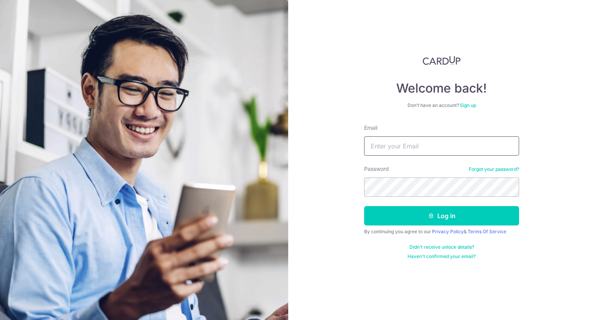
click at [384, 139] on input "Email" at bounding box center [441, 145] width 155 height 19
paste input "Jajabe.clarence@gmail.com"
type input "Jajabe.clarence@gmail.com"
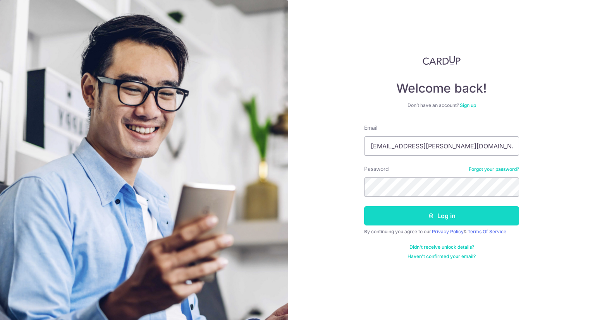
click at [427, 220] on button "Log in" at bounding box center [441, 215] width 155 height 19
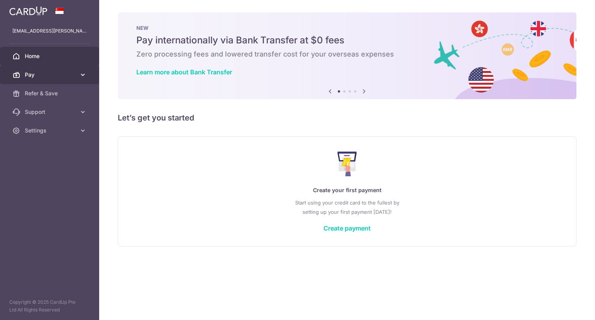
click at [34, 74] on span "Pay" at bounding box center [50, 75] width 51 height 8
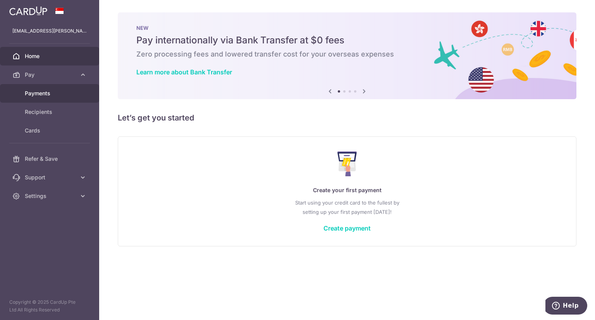
click at [33, 95] on span "Payments" at bounding box center [50, 94] width 51 height 8
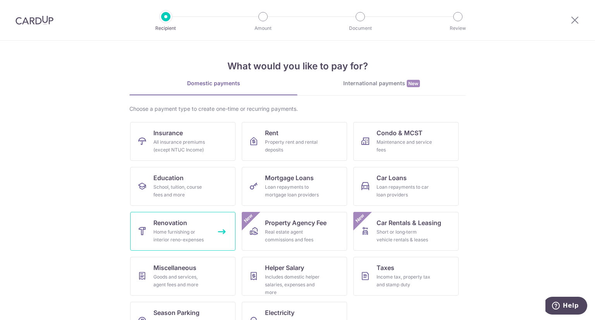
click at [159, 227] on span "Renovation" at bounding box center [170, 222] width 34 height 9
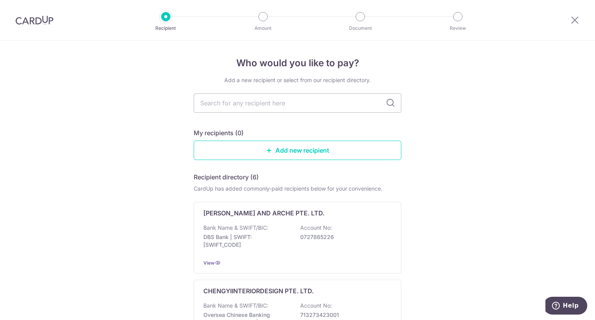
click at [570, 21] on div at bounding box center [575, 20] width 40 height 40
click at [570, 20] on icon at bounding box center [574, 20] width 9 height 10
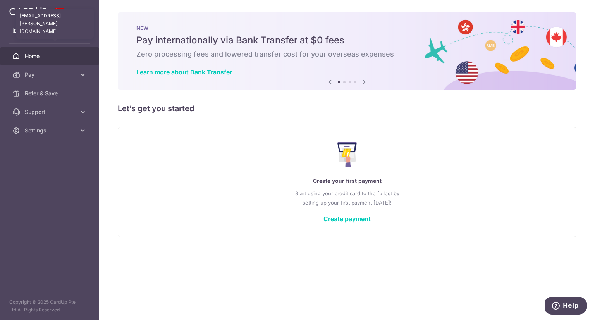
click at [54, 29] on p "jajabe.clarence@gmail.com" at bounding box center [49, 31] width 74 height 8
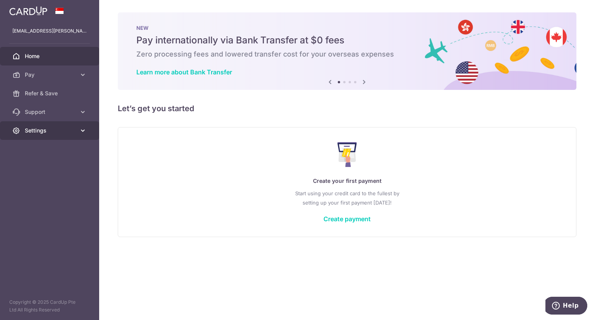
click at [51, 135] on link "Settings" at bounding box center [49, 130] width 99 height 19
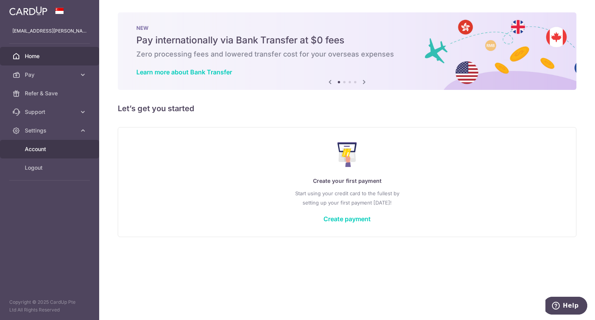
click at [39, 149] on span "Account" at bounding box center [50, 149] width 51 height 8
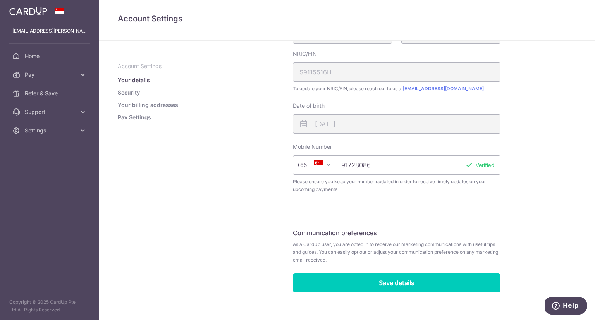
scroll to position [209, 0]
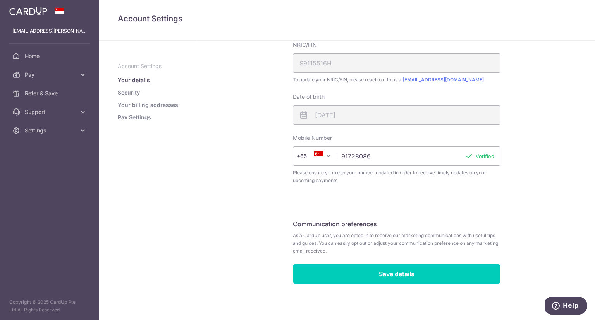
click at [132, 94] on link "Security" at bounding box center [129, 93] width 22 height 8
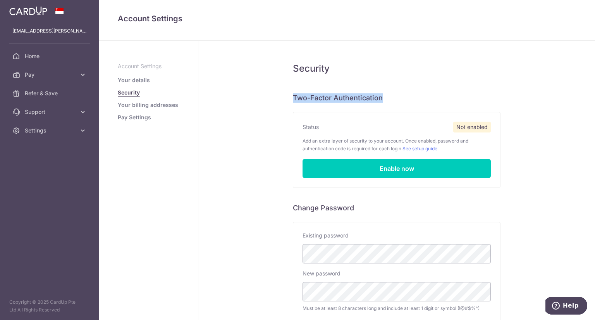
drag, startPoint x: 284, startPoint y: 100, endPoint x: 399, endPoint y: 98, distance: 114.7
click at [399, 98] on div "Security Two-Factor Authentication Status Not enabled Add an extra layer of sec…" at bounding box center [396, 239] width 397 height 397
copy h6 "Two-Factor Authentication"
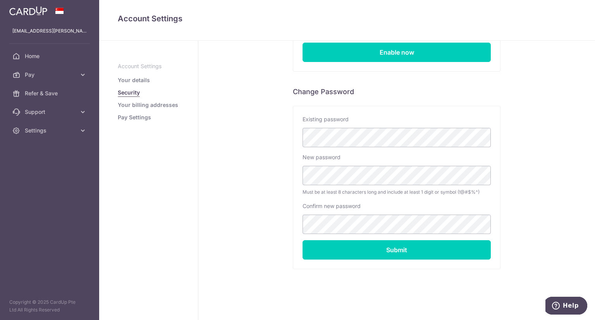
scroll to position [117, 0]
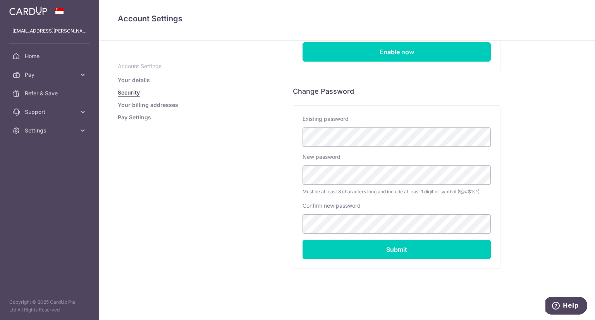
click at [151, 105] on link "Your billing addresses" at bounding box center [148, 105] width 60 height 8
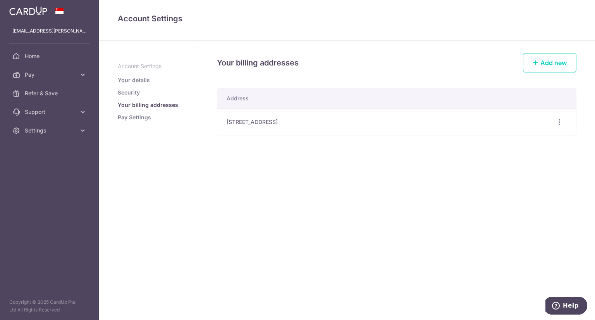
click at [139, 120] on link "Pay Settings" at bounding box center [134, 118] width 33 height 8
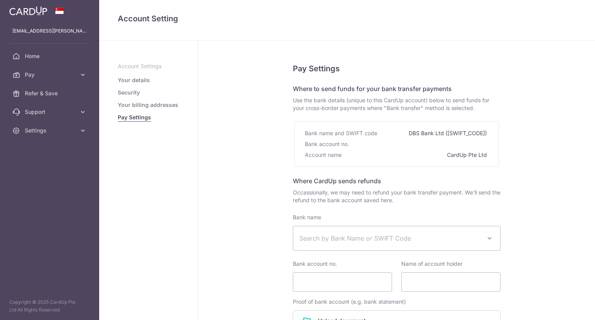
select select
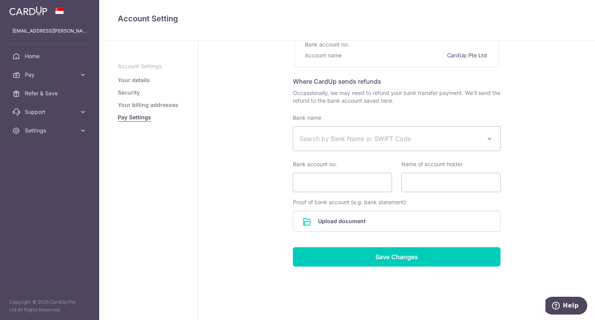
scroll to position [104, 0]
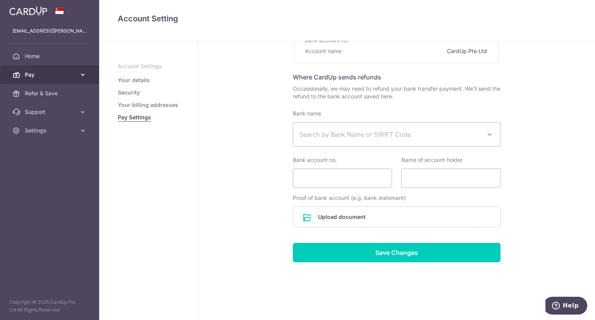
click at [34, 76] on span "Pay" at bounding box center [50, 75] width 51 height 8
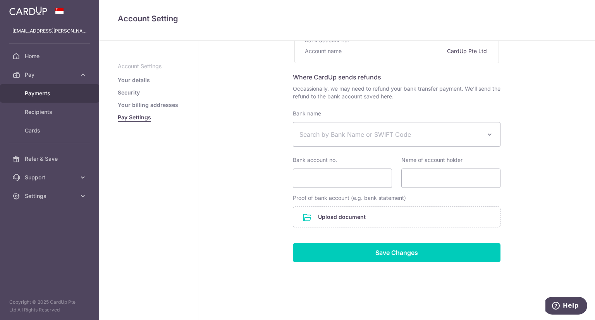
click at [37, 95] on span "Payments" at bounding box center [50, 94] width 51 height 8
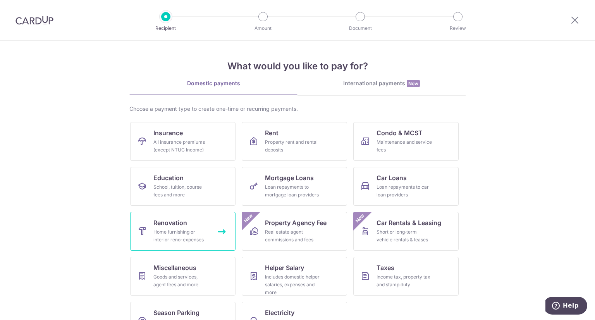
click at [165, 230] on div "Home furnishing or interior reno-expenses" at bounding box center [181, 236] width 56 height 16
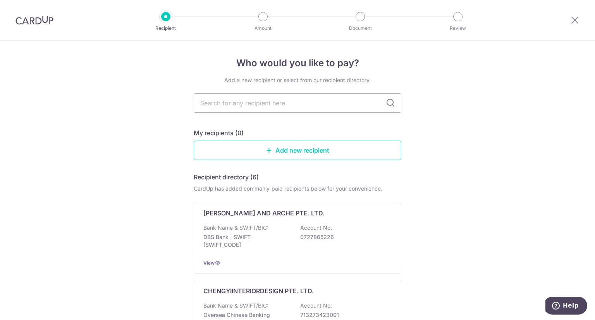
click at [47, 21] on img at bounding box center [35, 20] width 38 height 9
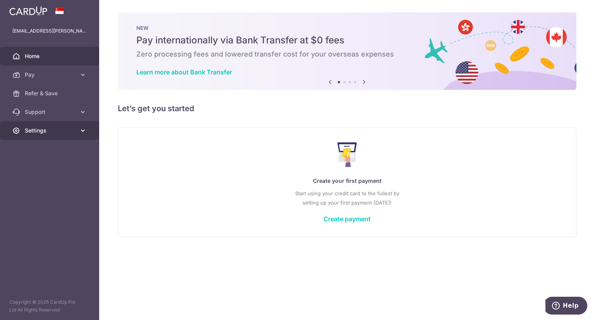
click at [34, 130] on span "Settings" at bounding box center [50, 131] width 51 height 8
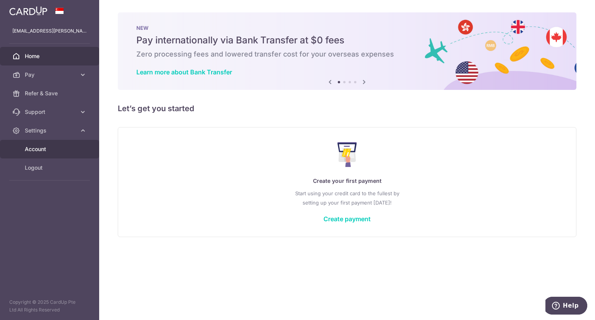
click at [39, 147] on span "Account" at bounding box center [50, 149] width 51 height 8
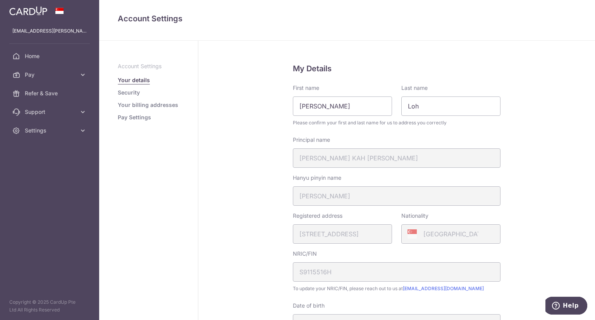
click at [131, 90] on link "Security" at bounding box center [129, 93] width 22 height 8
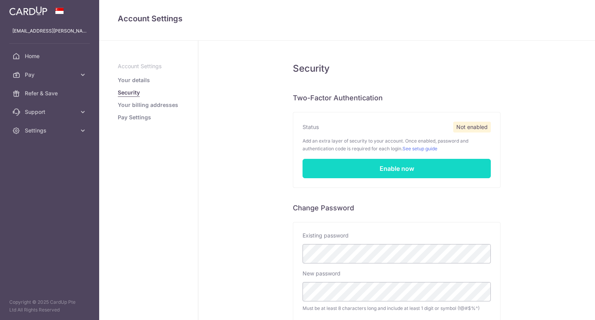
click at [419, 171] on link "Enable now" at bounding box center [397, 168] width 188 height 19
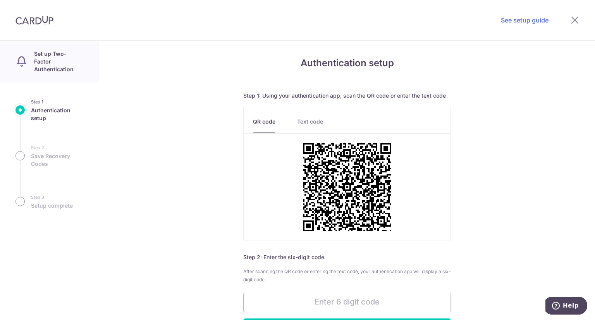
scroll to position [39, 0]
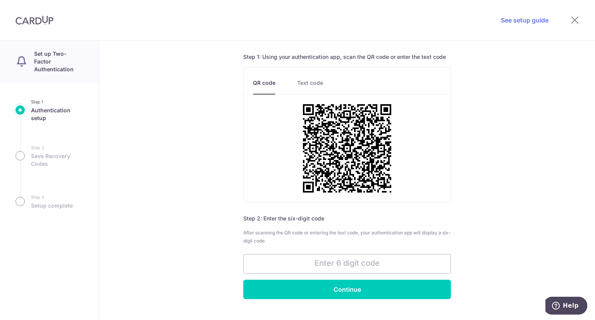
click at [310, 85] on link "Text code" at bounding box center [310, 87] width 26 height 16
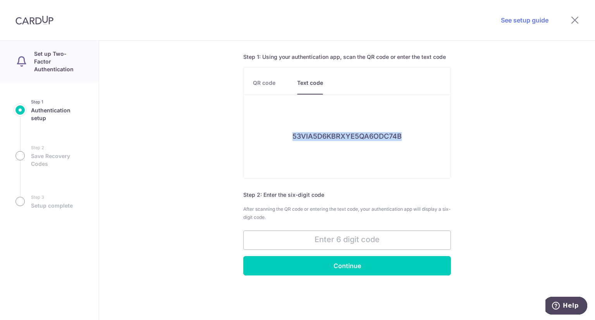
drag, startPoint x: 288, startPoint y: 140, endPoint x: 405, endPoint y: 141, distance: 117.0
click at [405, 141] on div "53VIA5D6KBRXYE5QA6ODC74B" at bounding box center [347, 137] width 207 height 46
copy h6 "53VIA5D6KBRXYE5QA6ODC74B"
click at [264, 79] on link "QR code" at bounding box center [264, 87] width 22 height 16
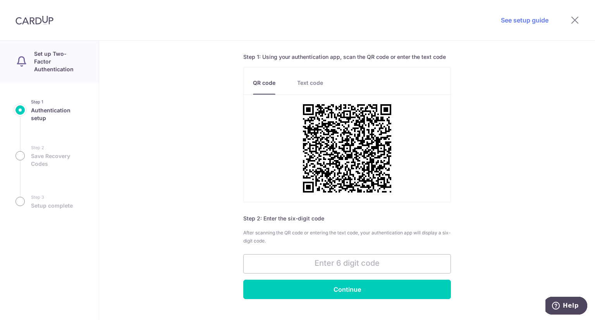
click at [316, 81] on link "Text code" at bounding box center [310, 87] width 26 height 16
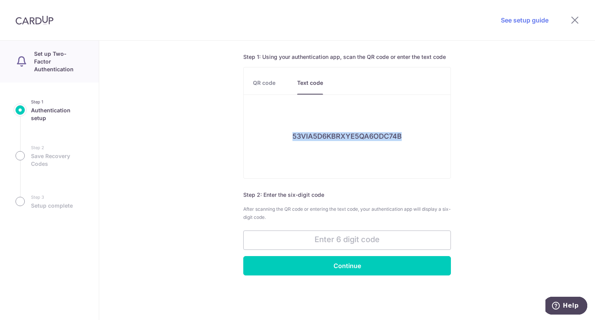
click at [315, 147] on div "53VIA5D6KBRXYE5QA6ODC74B" at bounding box center [347, 137] width 207 height 46
click at [530, 22] on link "See setup guide" at bounding box center [525, 20] width 48 height 9
click at [257, 86] on link "QR code" at bounding box center [264, 87] width 22 height 16
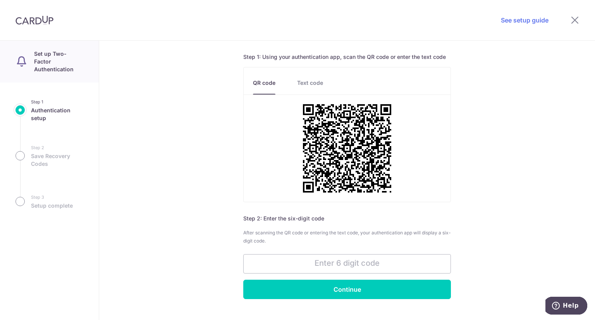
click at [310, 80] on link "Text code" at bounding box center [310, 87] width 26 height 16
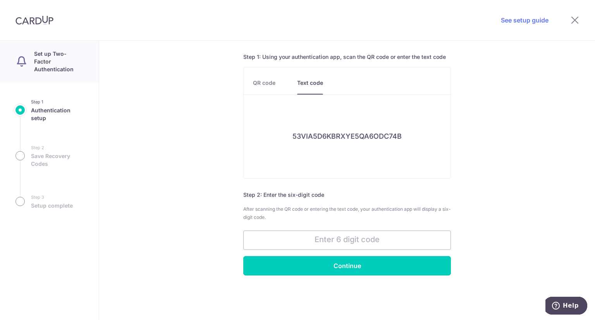
click at [263, 84] on link "QR code" at bounding box center [264, 87] width 22 height 16
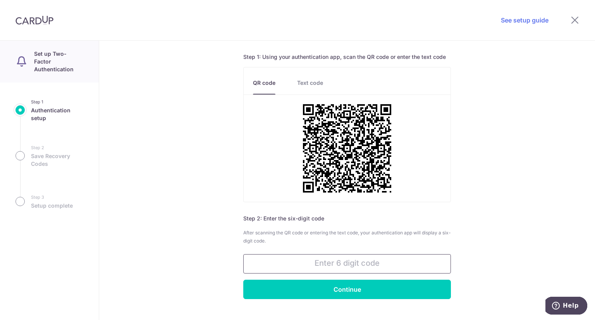
click at [336, 259] on input "text" at bounding box center [347, 263] width 208 height 19
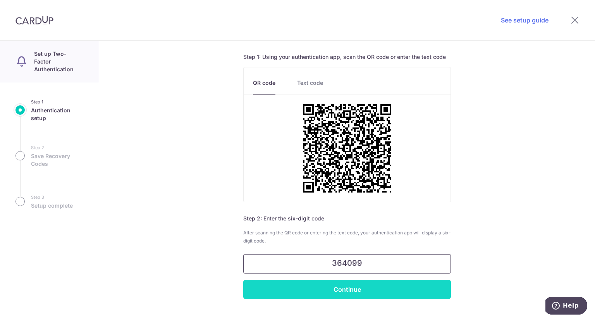
type input "364099"
click at [350, 290] on input "Continue" at bounding box center [347, 289] width 208 height 19
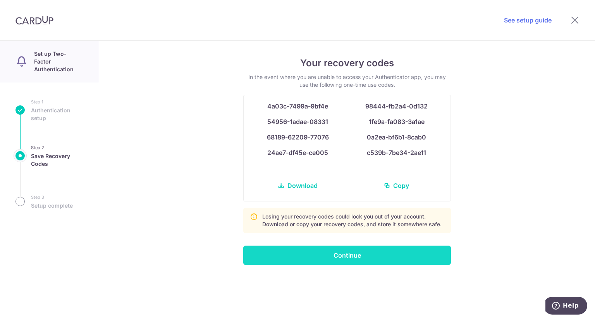
click at [317, 253] on input "Continue" at bounding box center [347, 255] width 208 height 19
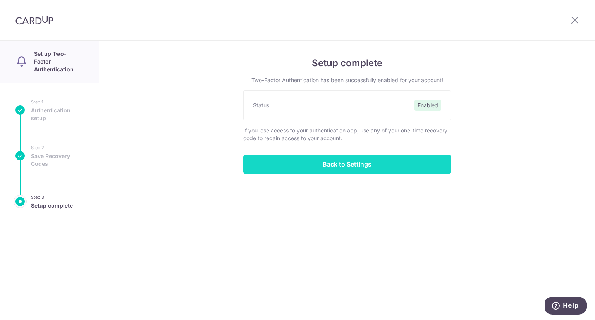
click at [344, 168] on input "Back to Settings" at bounding box center [347, 164] width 208 height 19
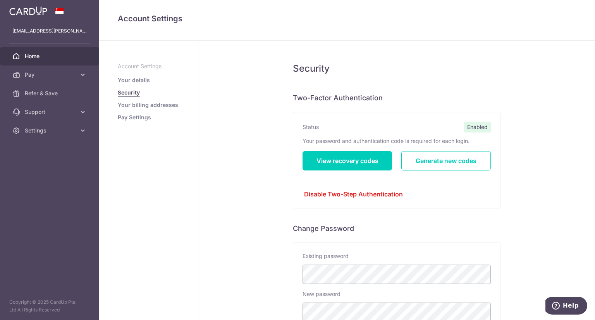
click at [33, 51] on link "Home" at bounding box center [49, 56] width 99 height 19
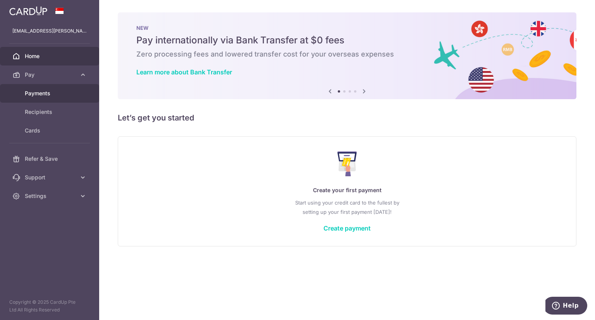
click at [34, 92] on span "Payments" at bounding box center [50, 94] width 51 height 8
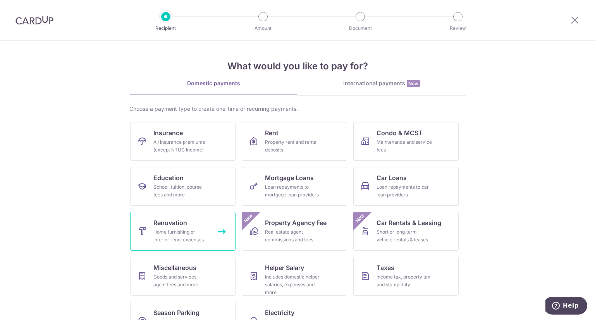
click at [177, 226] on span "Renovation" at bounding box center [170, 222] width 34 height 9
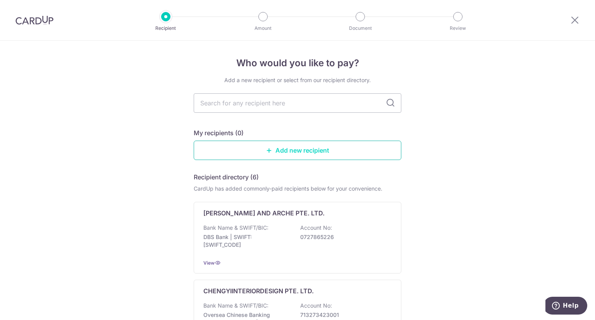
click at [295, 152] on link "Add new recipient" at bounding box center [298, 150] width 208 height 19
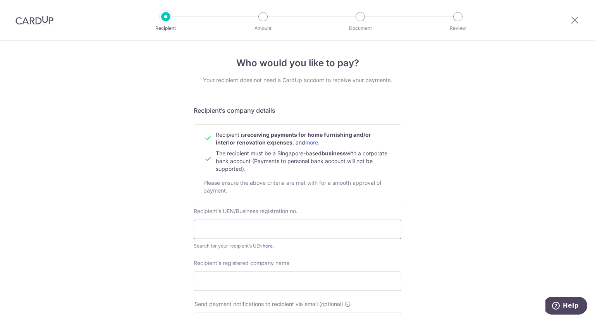
click at [260, 228] on input "text" at bounding box center [298, 229] width 208 height 19
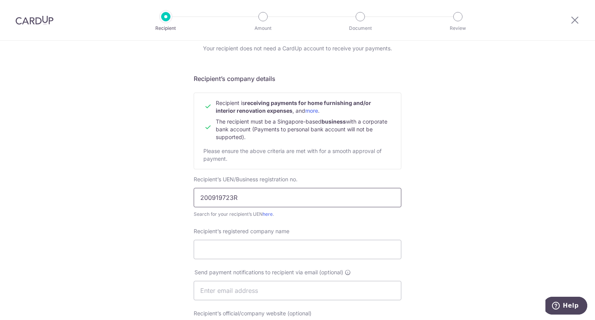
scroll to position [78, 0]
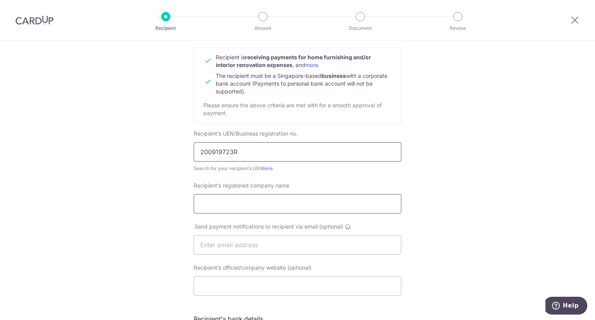
type input "200919723R"
click at [284, 208] on input "Recipient’s registered company name" at bounding box center [298, 203] width 208 height 19
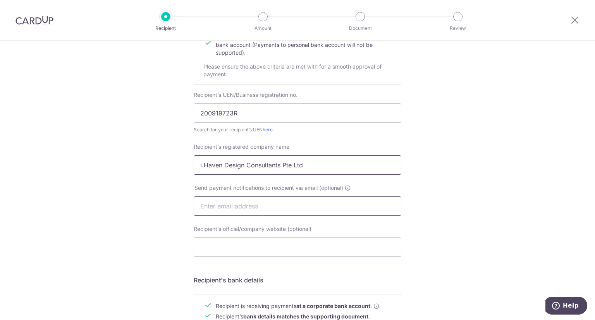
type input "i.Haven Design Consultants Pte Ltd"
click at [302, 211] on input "text" at bounding box center [298, 205] width 208 height 19
drag, startPoint x: 303, startPoint y: 210, endPoint x: 144, endPoint y: 208, distance: 158.9
click at [152, 214] on div "Who would you like to pay? Your recipient does not need a CardUp account to rec…" at bounding box center [297, 215] width 595 height 583
paste input "Jajabe.clarence"
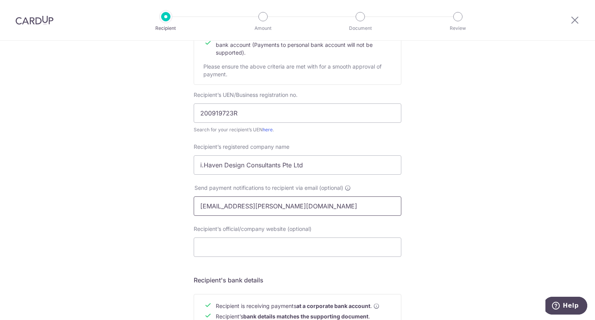
type input "Jajabe.clarence@gmail.com"
click at [167, 219] on div "Who would you like to pay? Your recipient does not need a CardUp account to rec…" at bounding box center [297, 215] width 595 height 583
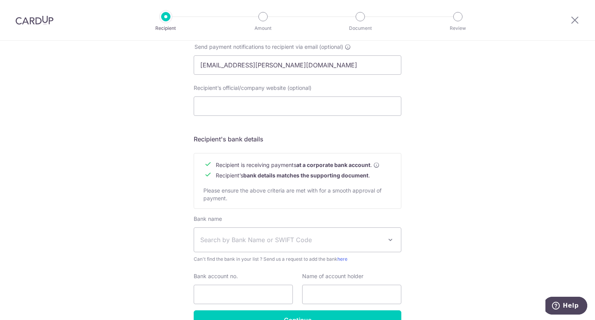
scroll to position [303, 0]
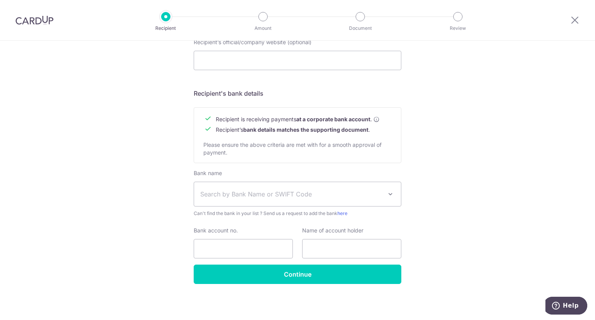
click at [258, 190] on span "Search by Bank Name or SWIFT Code" at bounding box center [291, 194] width 182 height 9
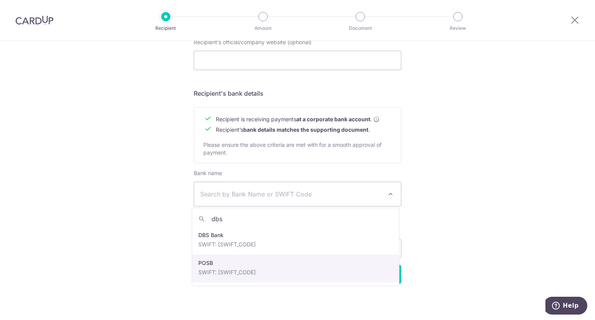
type input "dbs"
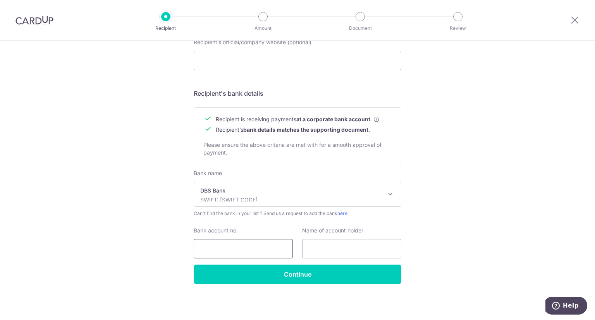
select select "6"
click at [133, 224] on div "Who would you like to pay? Your recipient does not need a CardUp account to rec…" at bounding box center [297, 29] width 595 height 583
click at [229, 249] on input "Bank account no." at bounding box center [243, 248] width 99 height 19
type input "027-903547-1"
click at [329, 252] on input "text" at bounding box center [351, 248] width 99 height 19
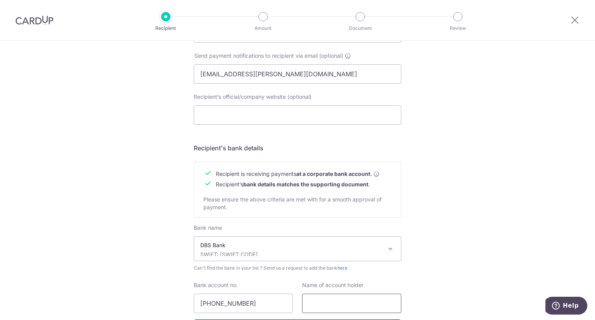
scroll to position [148, 0]
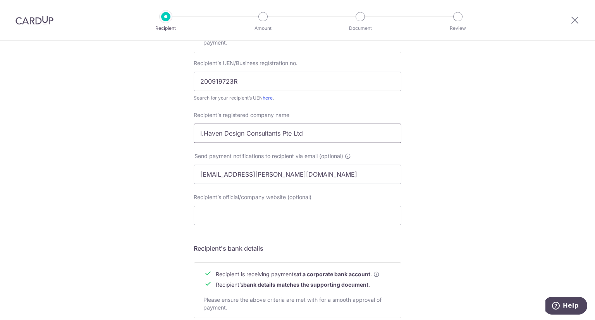
drag, startPoint x: 317, startPoint y: 133, endPoint x: 66, endPoint y: 132, distance: 250.4
click at [66, 132] on div "Who would you like to pay? Your recipient does not need a CardUp account to rec…" at bounding box center [297, 184] width 595 height 583
click at [128, 253] on div "Who would you like to pay? Your recipient does not need a CardUp account to rec…" at bounding box center [297, 184] width 595 height 583
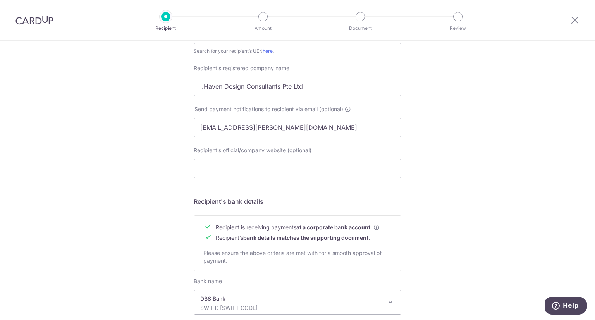
scroll to position [303, 0]
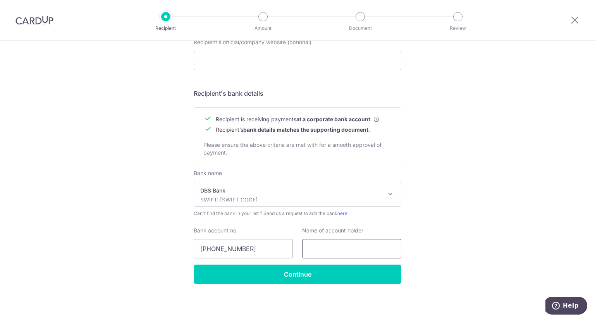
click at [345, 245] on input "text" at bounding box center [351, 248] width 99 height 19
paste input "i.Haven Design Consultants Pte Ltd"
type input "i.Haven Design Consultants Pte Ltd"
click at [582, 248] on div "Who would you like to pay? Your recipient does not need a CardUp account to rec…" at bounding box center [297, 29] width 595 height 583
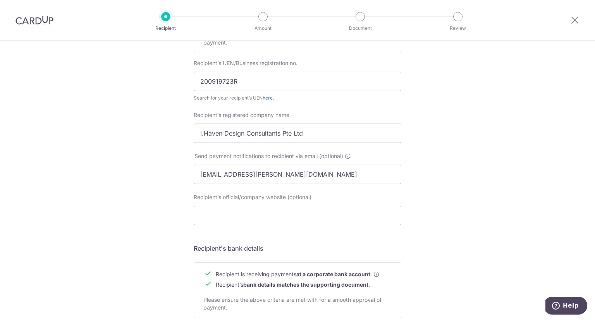
scroll to position [109, 0]
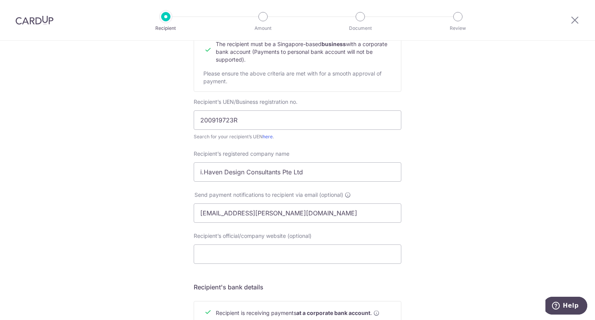
click at [501, 225] on div "Who would you like to pay? Your recipient does not need a CardUp account to rec…" at bounding box center [297, 222] width 595 height 583
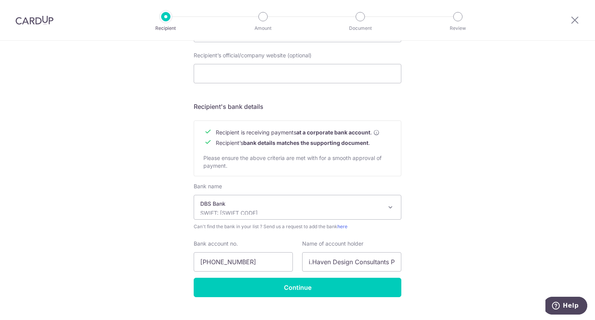
scroll to position [303, 0]
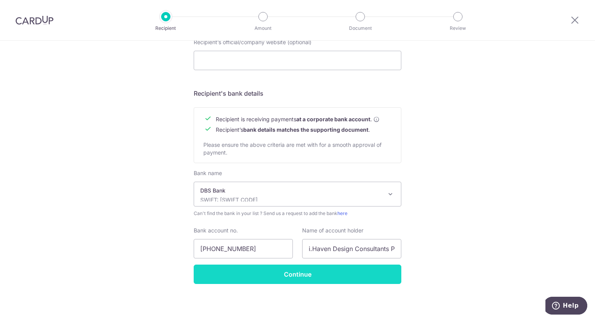
click at [288, 276] on input "Continue" at bounding box center [298, 274] width 208 height 19
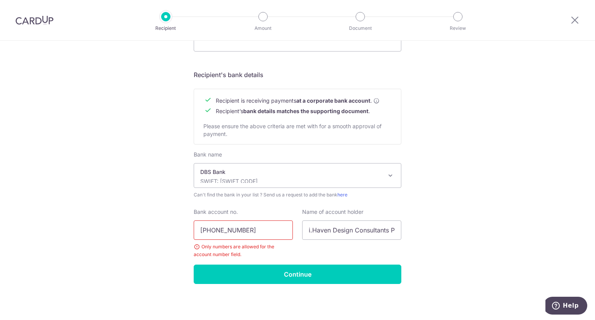
click at [237, 232] on input "[PHONE_NUMBER]" at bounding box center [243, 230] width 99 height 19
click at [212, 230] on input "027-9035471" at bounding box center [243, 230] width 99 height 19
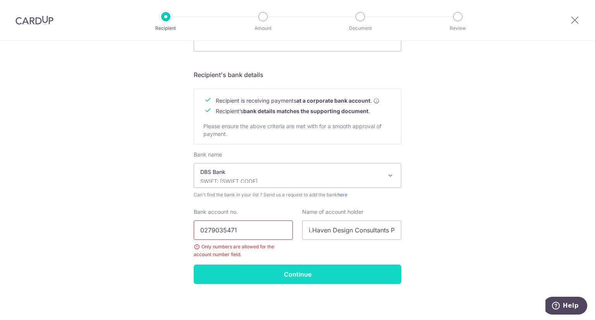
type input "0279035471"
click at [270, 270] on input "Continue" at bounding box center [298, 274] width 208 height 19
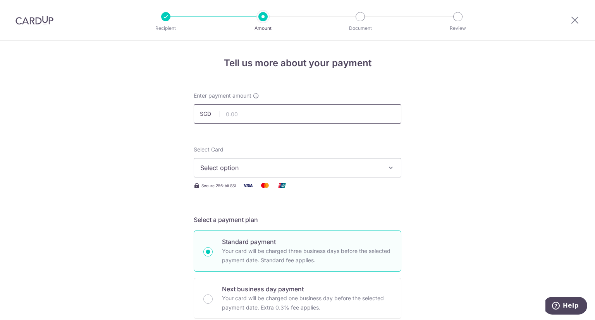
click at [278, 112] on input "text" at bounding box center [298, 113] width 208 height 19
type input "16,326.00"
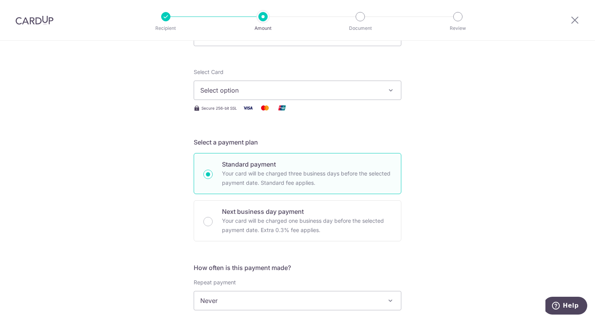
click at [274, 89] on span "Select option" at bounding box center [290, 90] width 181 height 9
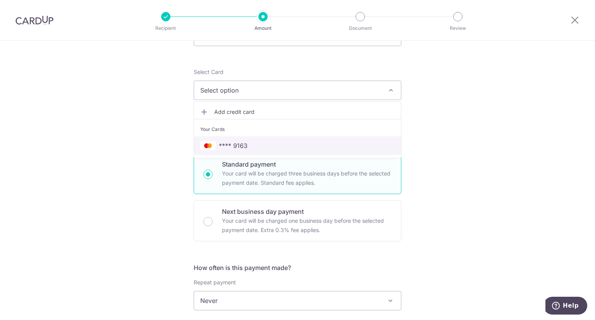
click at [245, 148] on span "**** 9163" at bounding box center [297, 145] width 195 height 9
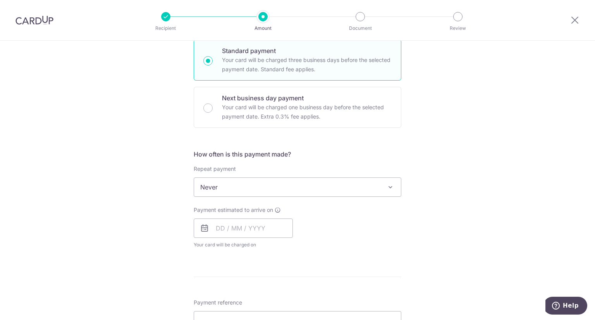
scroll to position [194, 0]
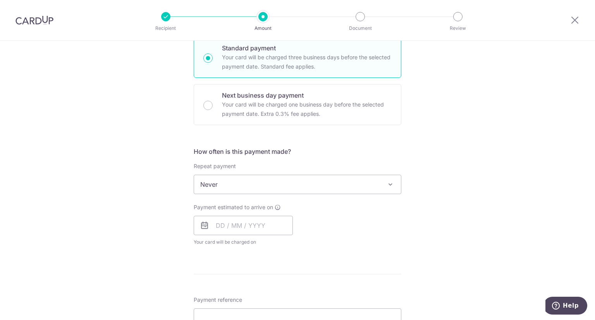
click at [229, 186] on span "Never" at bounding box center [297, 184] width 207 height 19
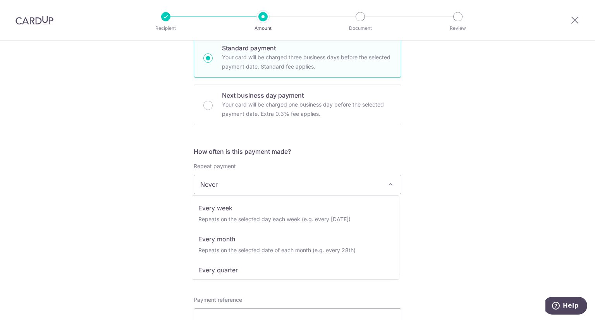
scroll to position [78, 0]
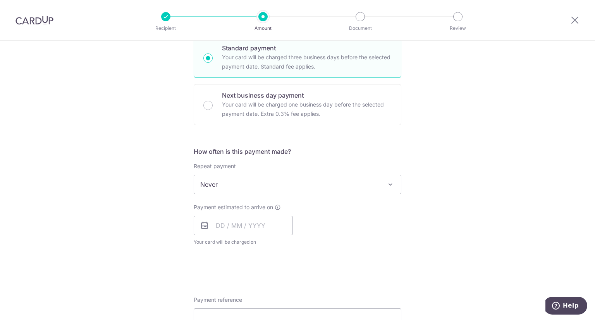
click at [119, 214] on div "Tell us more about your payment Enter payment amount SGD 16,326.00 16326.00 Rec…" at bounding box center [297, 223] width 595 height 753
click at [220, 228] on input "text" at bounding box center [243, 225] width 99 height 19
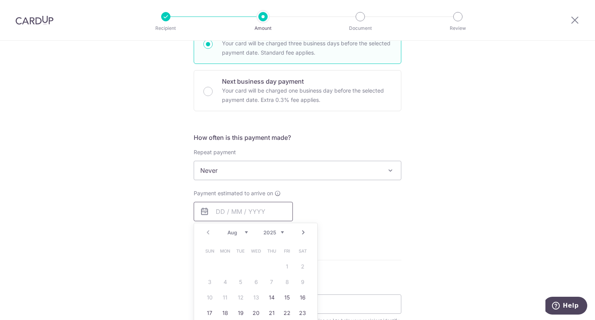
scroll to position [233, 0]
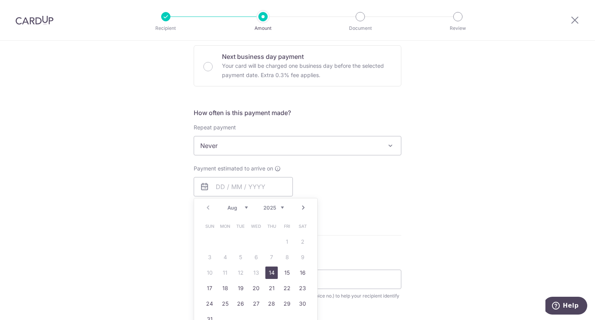
click at [271, 272] on link "14" at bounding box center [271, 273] width 12 height 12
type input "[DATE]"
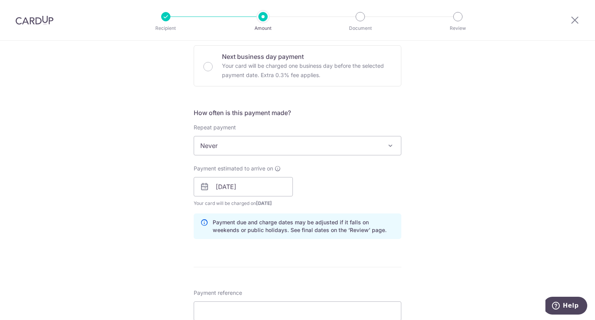
click at [135, 203] on div "Tell us more about your payment Enter payment amount SGD 16,326.00 16326.00 Rec…" at bounding box center [297, 200] width 595 height 785
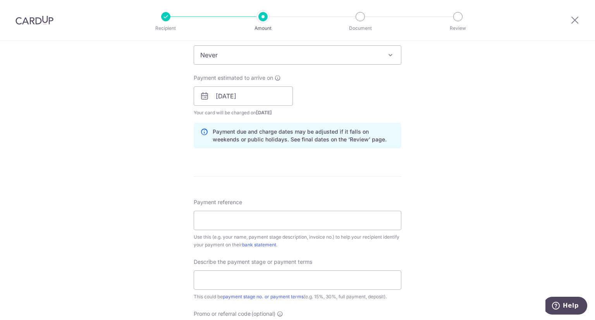
scroll to position [349, 0]
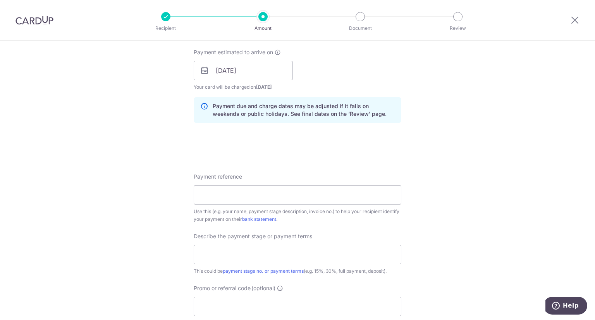
click at [155, 177] on div "Tell us more about your payment Enter payment amount SGD 16,326.00 16326.00 Rec…" at bounding box center [297, 84] width 595 height 785
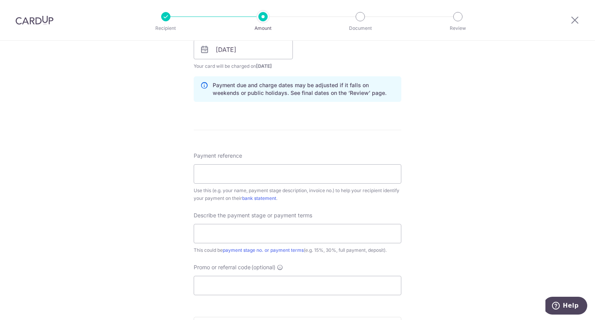
scroll to position [388, 0]
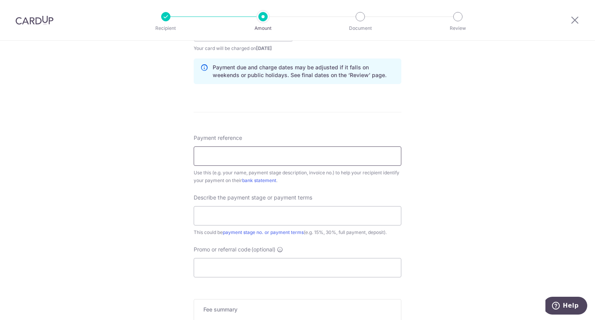
click at [313, 160] on input "Payment reference" at bounding box center [298, 155] width 208 height 19
type input "Clarence-IHADC/577/EP/25"
click at [249, 206] on input "text" at bounding box center [298, 215] width 208 height 19
type input "20% DEPOSIT + 40% FIRST PROGRESSIVE"
click at [543, 206] on div "Tell us more about your payment Enter payment amount SGD 16,326.00 16326.00 Rec…" at bounding box center [297, 45] width 595 height 785
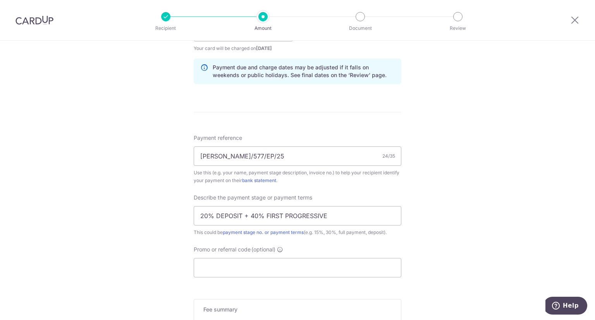
click at [429, 170] on div "Tell us more about your payment Enter payment amount SGD 16,326.00 16326.00 Rec…" at bounding box center [297, 45] width 595 height 785
click at [225, 154] on input "Clarence-IHADC/577/EP/25" at bounding box center [298, 155] width 208 height 19
type input "Clarence Loh-IHADC/577/EP/25"
click at [478, 200] on div "Tell us more about your payment Enter payment amount SGD 16,326.00 16326.00 Rec…" at bounding box center [297, 45] width 595 height 785
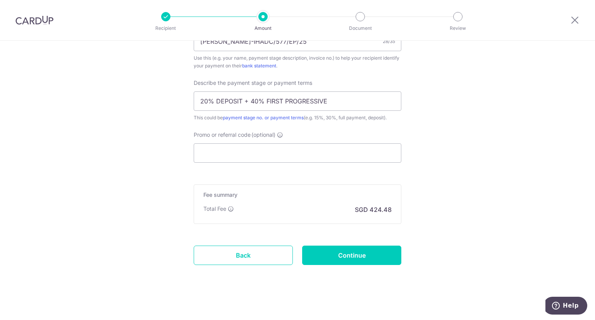
scroll to position [504, 0]
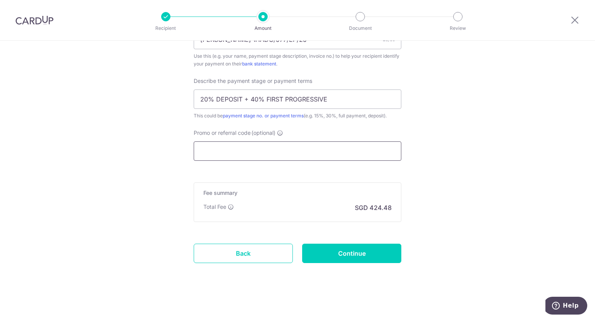
click at [264, 150] on input "Promo or referral code (optional)" at bounding box center [298, 150] width 208 height 19
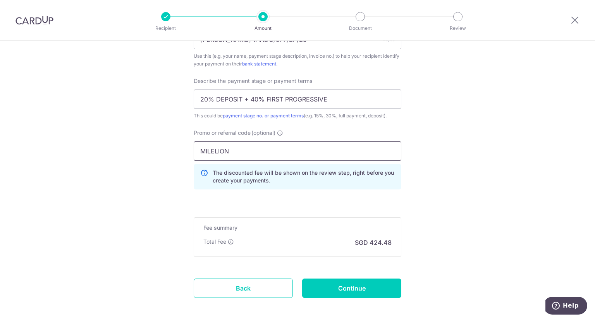
type input "MILELION"
drag, startPoint x: 349, startPoint y: 241, endPoint x: 394, endPoint y: 241, distance: 45.4
click at [394, 241] on div "Fee summary Base fee Extend fee Next-day fee Total Fee SGD 424.48" at bounding box center [298, 237] width 208 height 40
copy p "SGD 424.48"
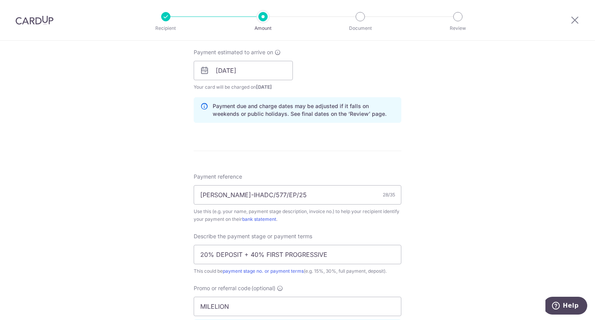
scroll to position [539, 0]
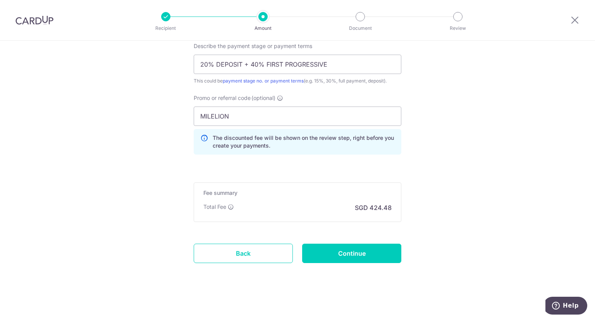
click at [343, 252] on input "Continue" at bounding box center [351, 253] width 99 height 19
type input "Create Schedule"
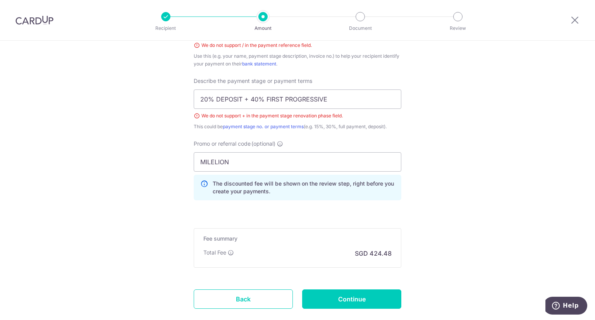
click at [245, 96] on input "20% DEPOSIT + 40% FIRST PROGRESSIVE" at bounding box center [298, 99] width 208 height 19
type input "20% DEPOSIT, 40% FIRST PROGRESSIVE"
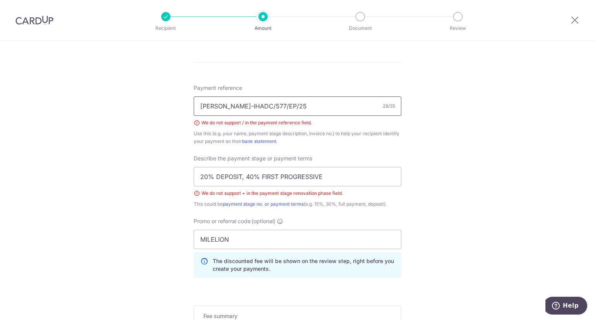
click at [260, 105] on input "[PERSON_NAME]-IHADC/577/EP/25" at bounding box center [298, 106] width 208 height 19
click at [274, 104] on input "[PERSON_NAME]-IHADC 577/EP/25" at bounding box center [298, 106] width 208 height 19
click at [283, 105] on input "[PERSON_NAME]-IHADC 577 EP/25" at bounding box center [298, 106] width 208 height 19
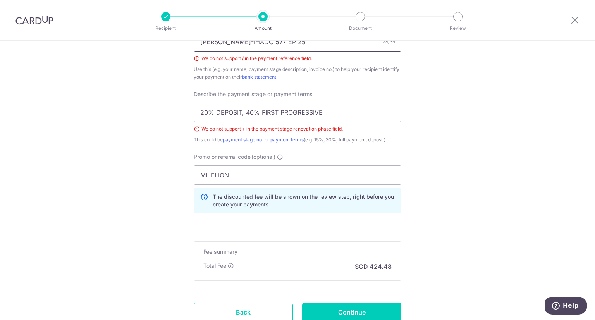
scroll to position [561, 0]
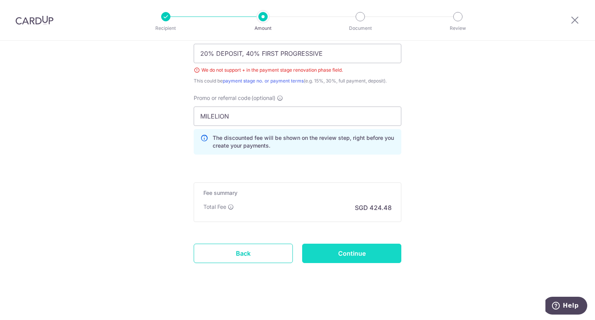
type input "[PERSON_NAME]-IHADC 577 EP 25"
click at [358, 255] on input "Continue" at bounding box center [351, 253] width 99 height 19
type input "Create Schedule"
click at [240, 56] on input "20% DEPOSIT, 40% FIRST PROGRESSIVE" at bounding box center [298, 53] width 208 height 19
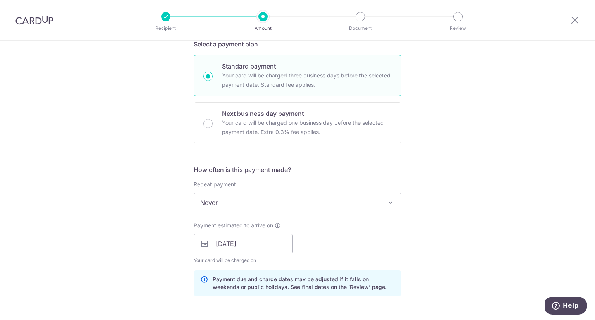
scroll to position [310, 0]
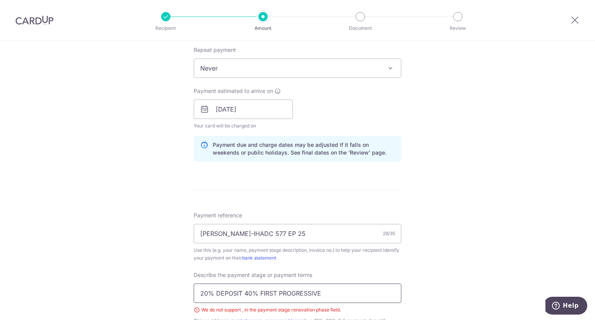
type input "20% DEPOSIT 40% FIRST PROGRESSIVE"
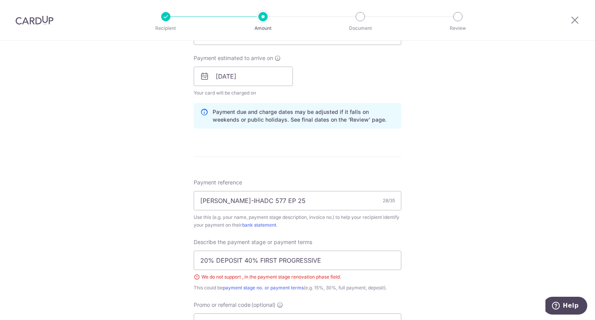
scroll to position [504, 0]
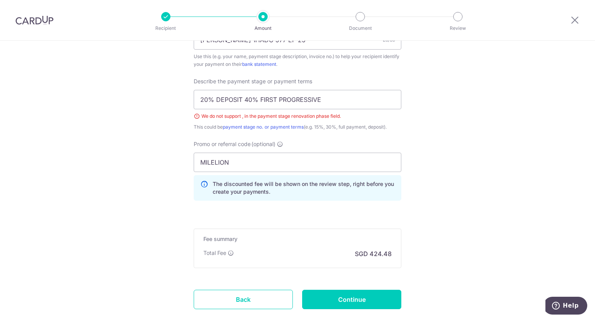
click at [361, 301] on input "Continue" at bounding box center [351, 299] width 99 height 19
type input "Create Schedule"
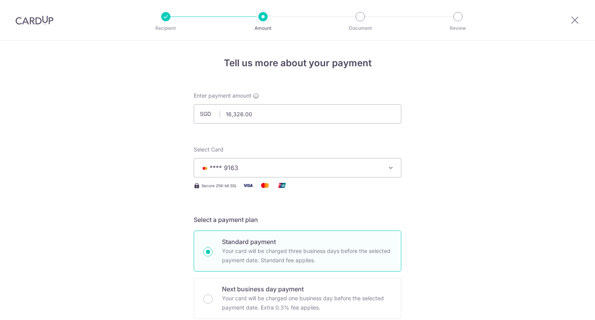
scroll to position [550, 0]
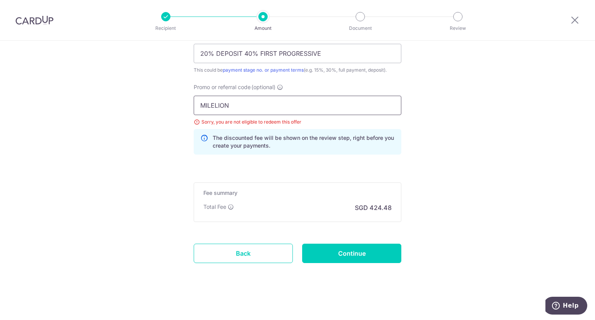
drag, startPoint x: 248, startPoint y: 104, endPoint x: 90, endPoint y: 88, distance: 158.9
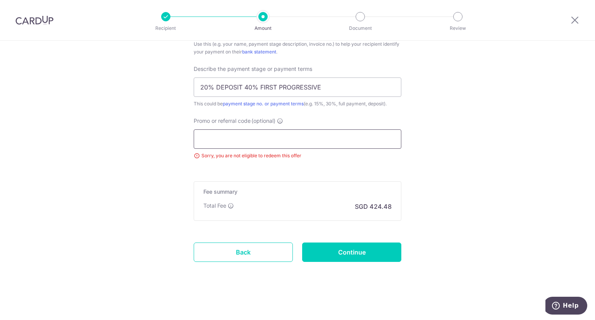
scroll to position [515, 0]
click at [240, 145] on input "Promo or referral code (optional)" at bounding box center [298, 140] width 208 height 19
paste input "MCTAX25N"
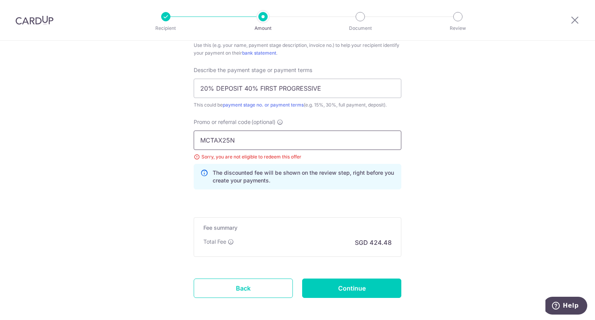
type input "MCTAX25N"
click at [344, 292] on input "Continue" at bounding box center [351, 288] width 99 height 19
type input "Update Schedule"
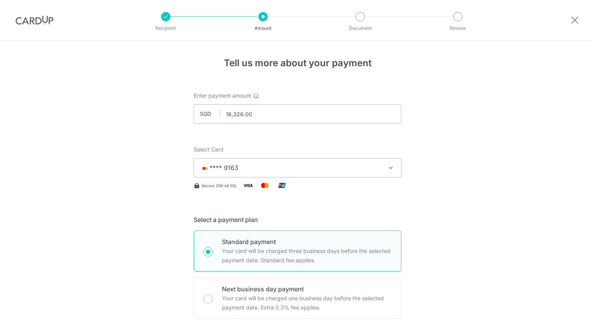
scroll to position [550, 0]
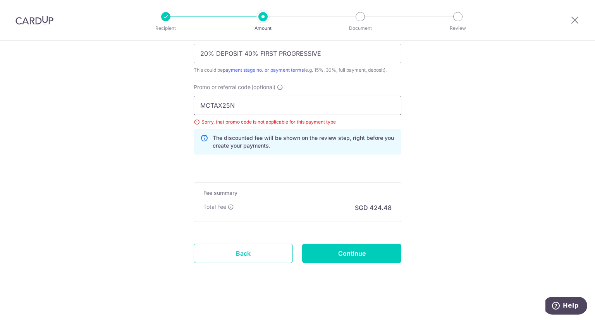
drag, startPoint x: 266, startPoint y: 111, endPoint x: 139, endPoint y: 109, distance: 127.1
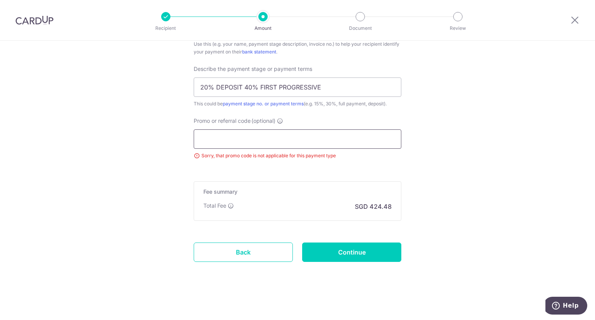
scroll to position [515, 0]
click at [363, 246] on input "Continue" at bounding box center [351, 253] width 99 height 19
type input "Update Schedule"
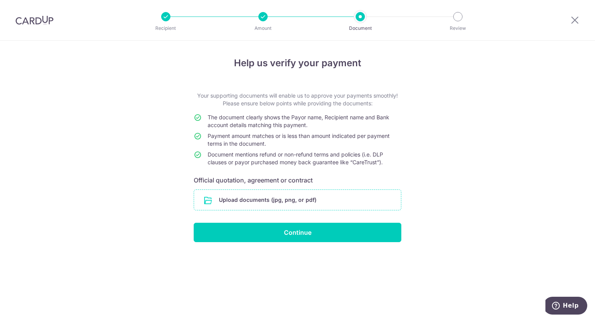
click at [297, 203] on input "file" at bounding box center [297, 200] width 207 height 20
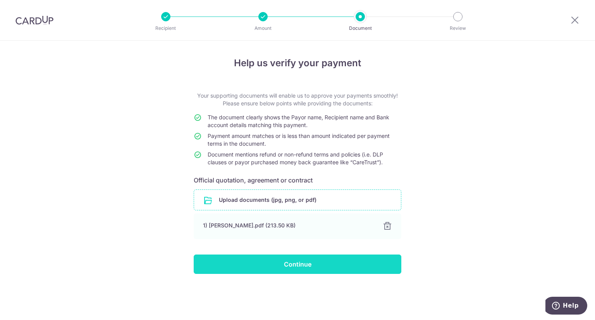
click at [300, 263] on input "Continue" at bounding box center [298, 264] width 208 height 19
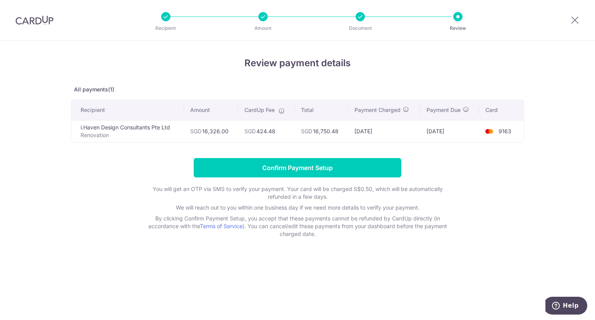
click at [555, 267] on div "Review payment details All payments(1) Recipient Amount CardUp Fee Total Paymen…" at bounding box center [297, 180] width 595 height 279
click at [417, 266] on div "Review payment details All payments(1) Recipient Amount CardUp Fee Total Paymen…" at bounding box center [297, 180] width 595 height 279
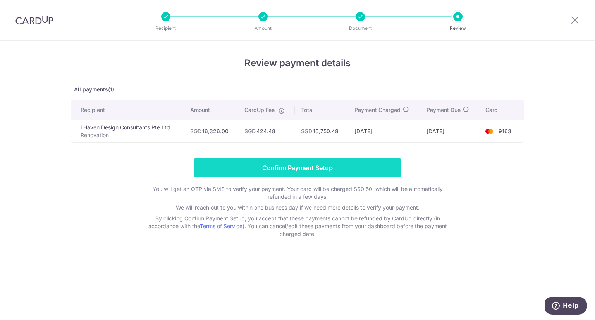
click at [322, 168] on input "Confirm Payment Setup" at bounding box center [298, 167] width 208 height 19
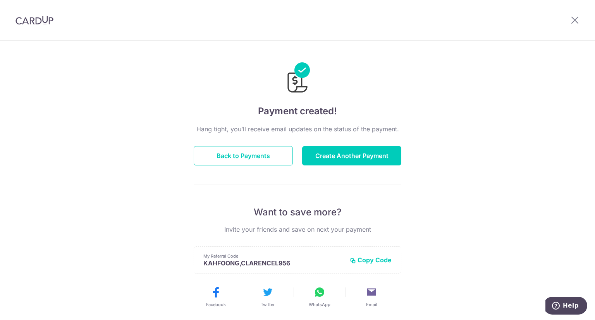
scroll to position [134, 0]
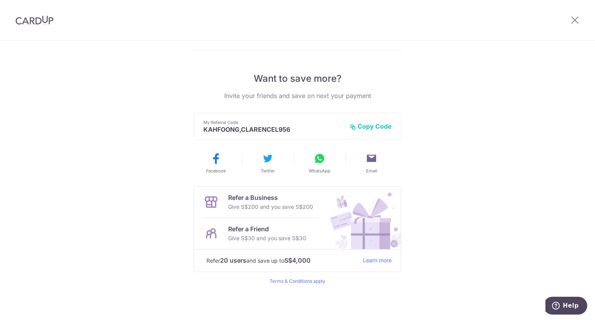
click at [371, 128] on button "Copy Code" at bounding box center [371, 126] width 42 height 8
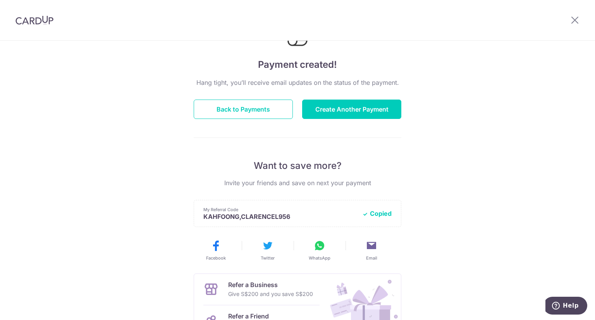
scroll to position [0, 0]
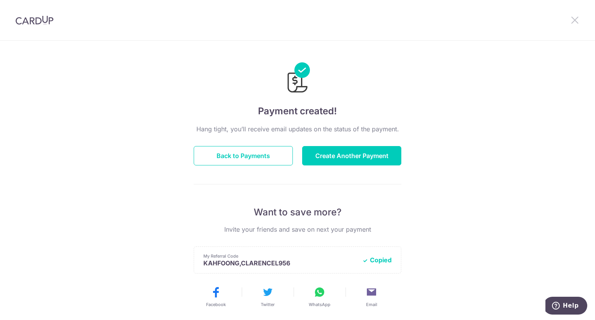
click at [575, 19] on icon at bounding box center [574, 20] width 9 height 10
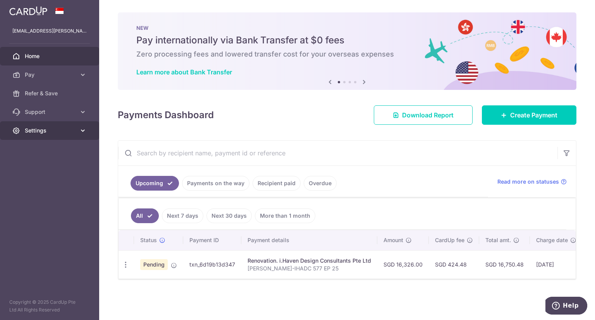
click at [78, 132] on link "Settings" at bounding box center [49, 130] width 99 height 19
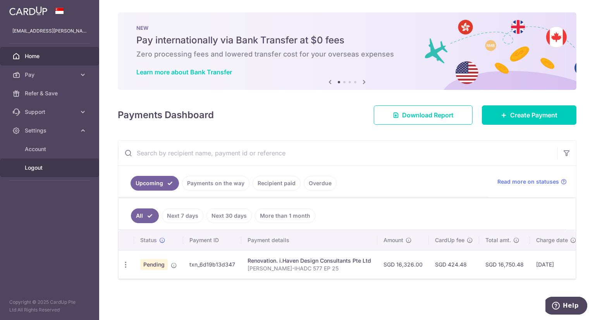
click at [40, 169] on span "Logout" at bounding box center [50, 168] width 51 height 8
